Goal: Navigation & Orientation: Understand site structure

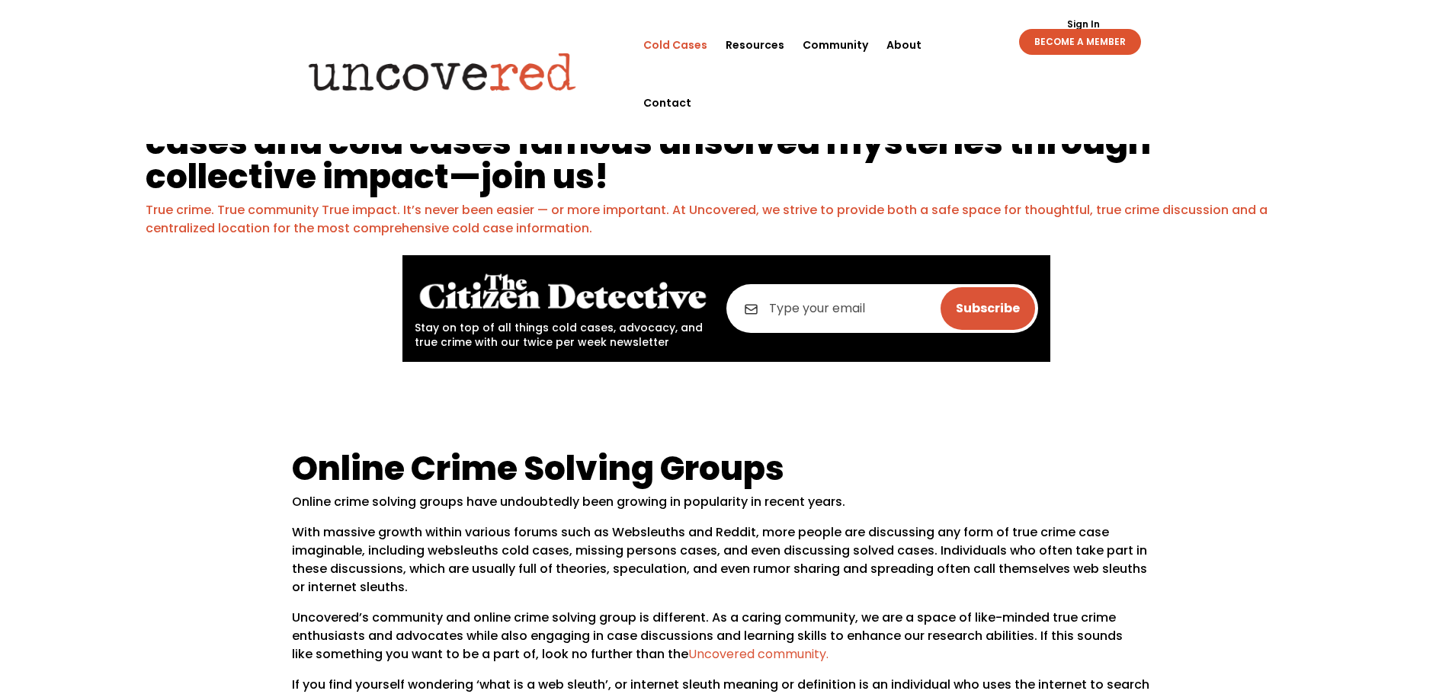
click at [686, 48] on link "Cold Cases" at bounding box center [675, 45] width 64 height 58
click at [760, 48] on link "Resources" at bounding box center [755, 45] width 59 height 58
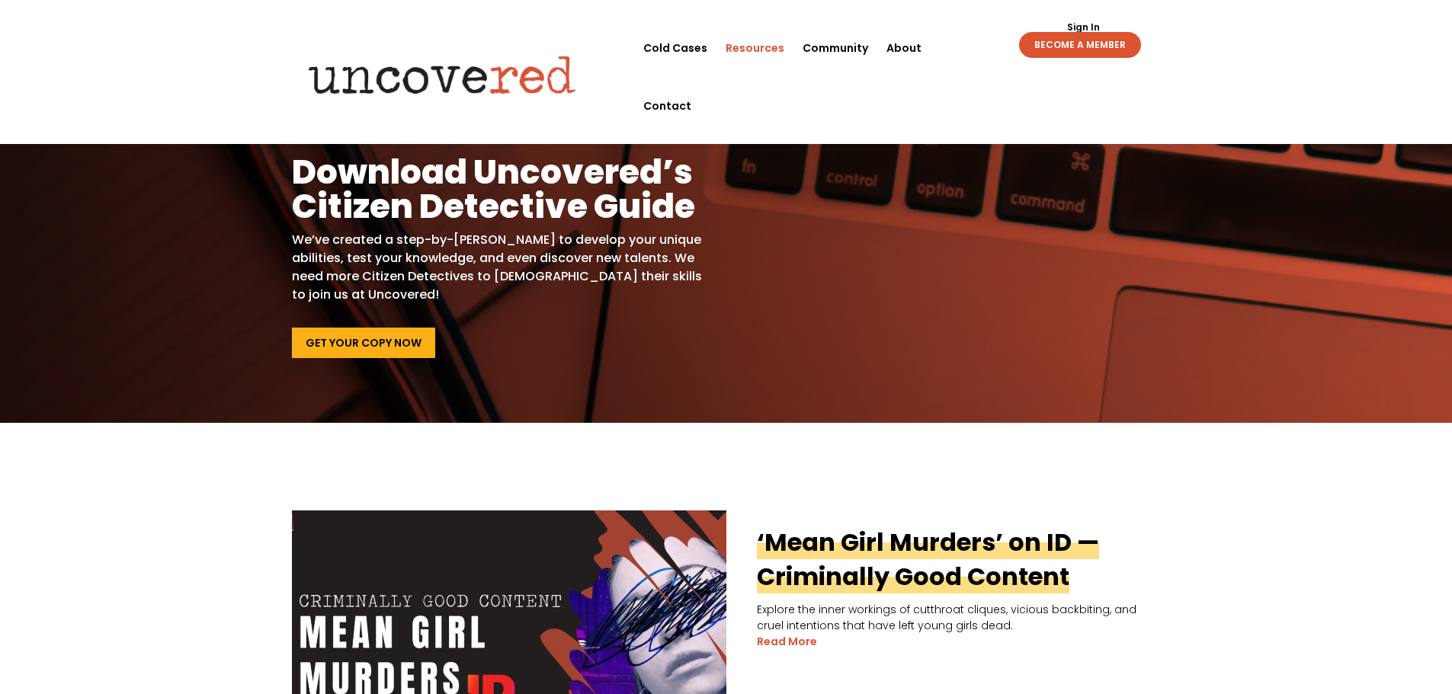
scroll to position [76, 0]
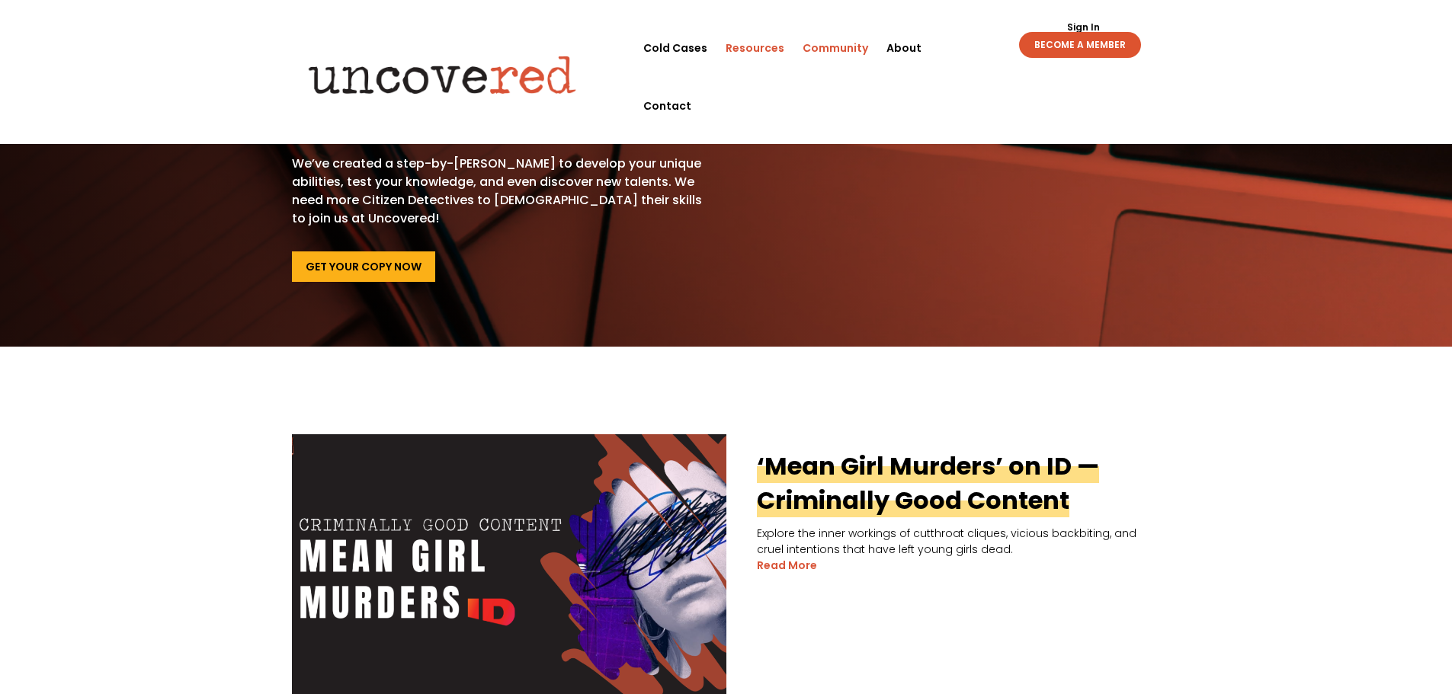
click at [854, 46] on link "Community" at bounding box center [836, 48] width 66 height 58
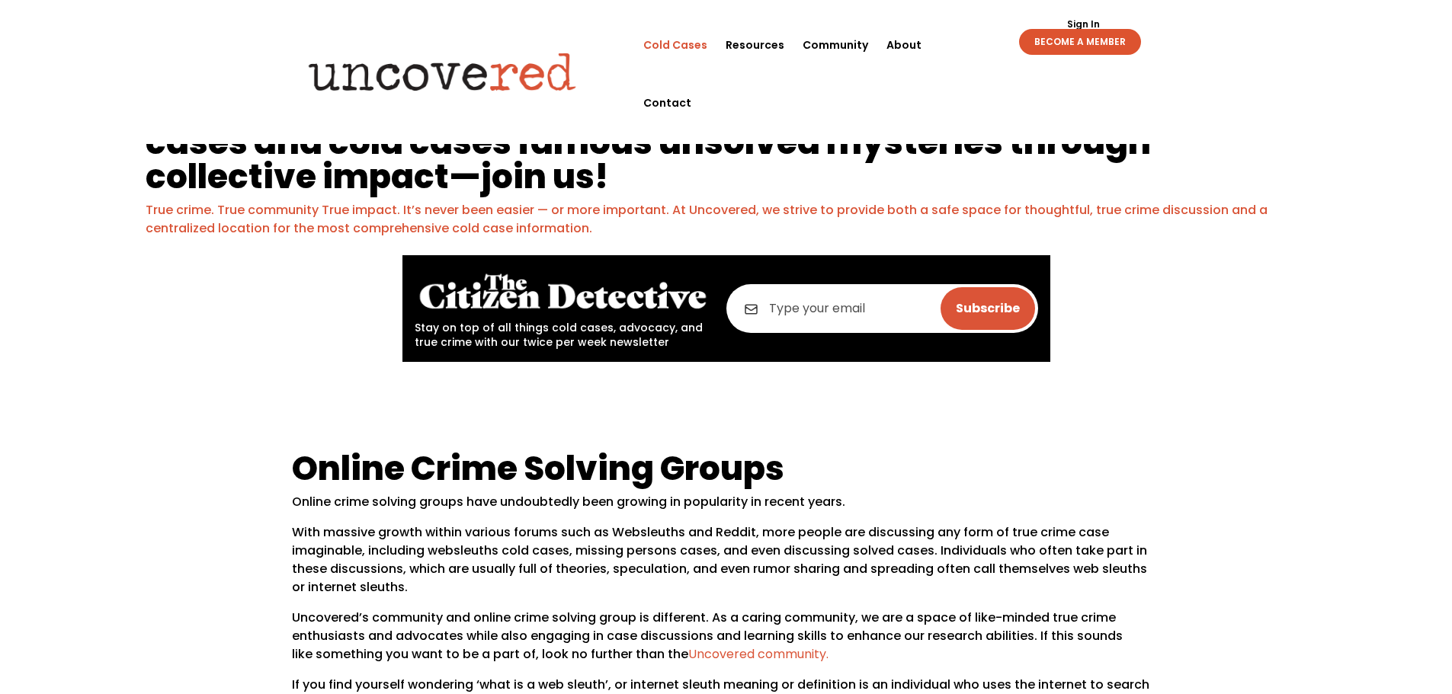
click at [678, 46] on link "Cold Cases" at bounding box center [675, 45] width 64 height 58
